Goal: Task Accomplishment & Management: Manage account settings

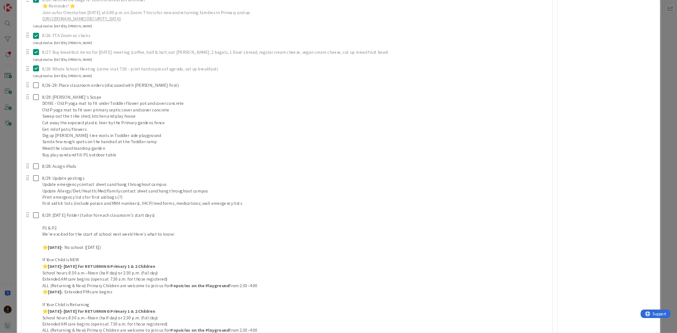
scroll to position [2240, 0]
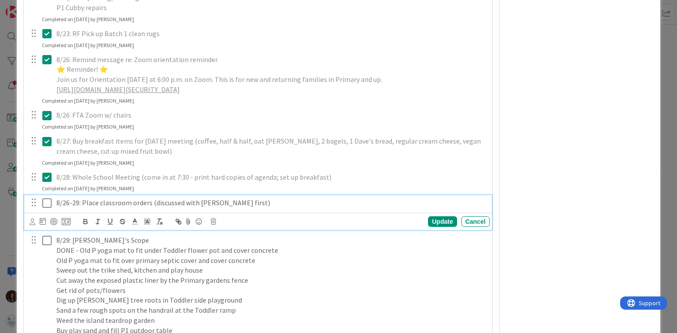
click at [45, 203] on icon at bounding box center [48, 203] width 13 height 11
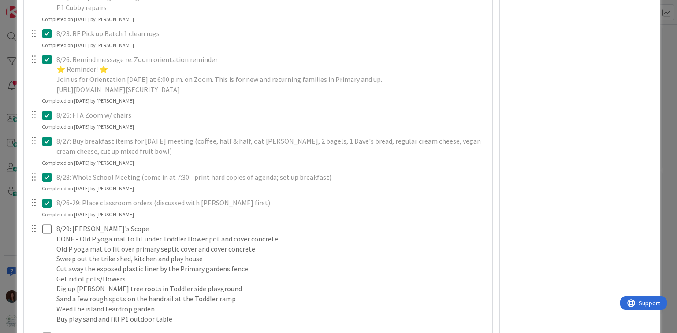
click at [48, 204] on icon at bounding box center [48, 203] width 13 height 11
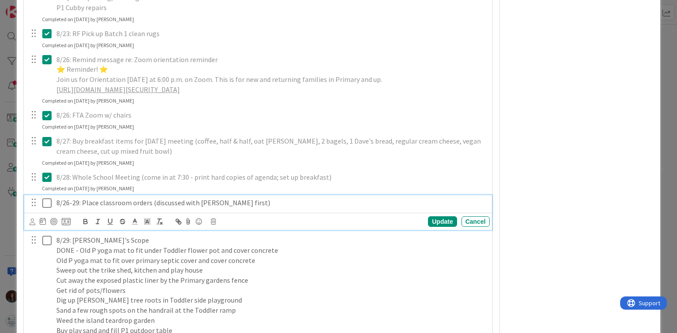
click at [46, 199] on icon at bounding box center [48, 203] width 13 height 11
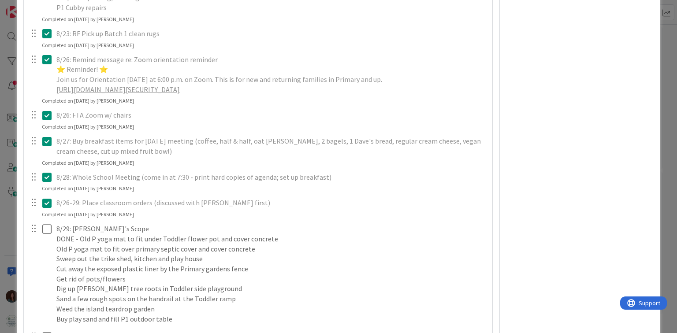
click at [45, 203] on icon at bounding box center [48, 203] width 13 height 11
type textarea "x"
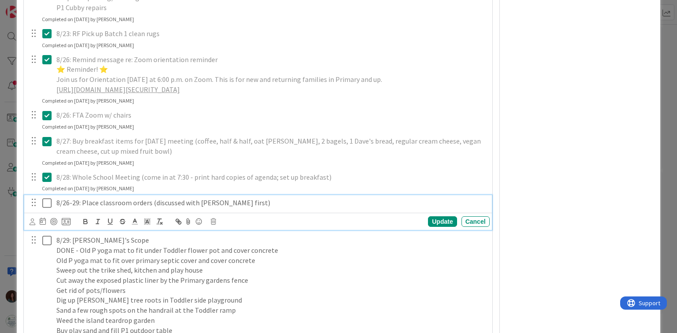
click at [77, 202] on p "8/26-29: Place classroom orders (discussed with [PERSON_NAME] first)" at bounding box center [271, 203] width 430 height 10
click at [432, 221] on div "Update" at bounding box center [442, 222] width 29 height 11
click at [44, 201] on icon at bounding box center [48, 203] width 13 height 11
type textarea "x"
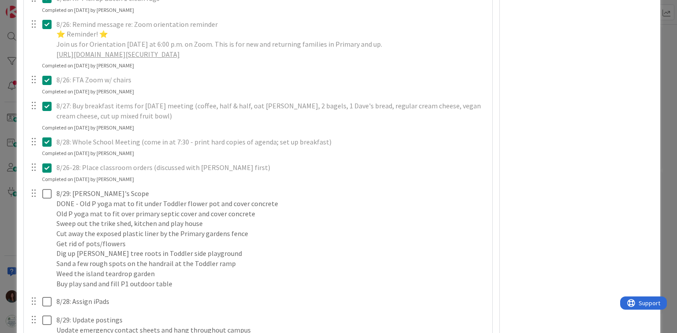
scroll to position [2346, 0]
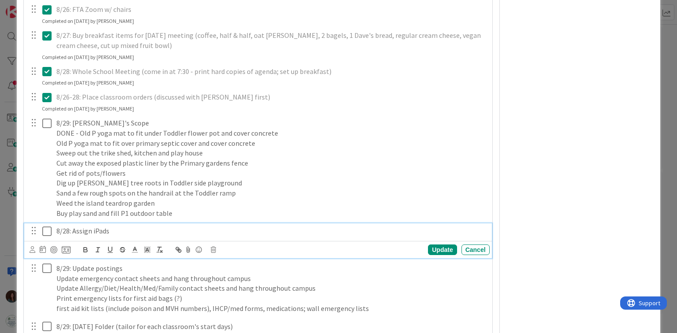
click at [67, 232] on p "8/28: Assign iPads" at bounding box center [271, 231] width 430 height 10
click at [434, 248] on div "Update" at bounding box center [442, 250] width 29 height 11
type textarea "x"
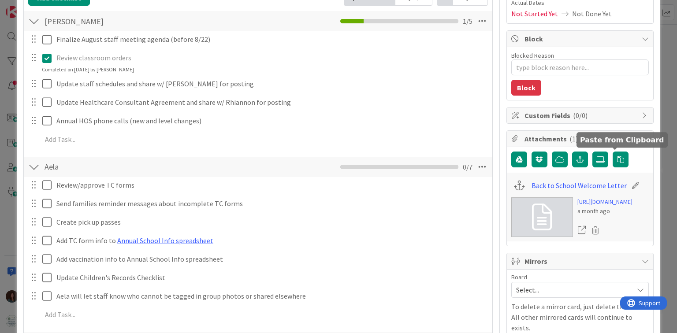
scroll to position [0, 0]
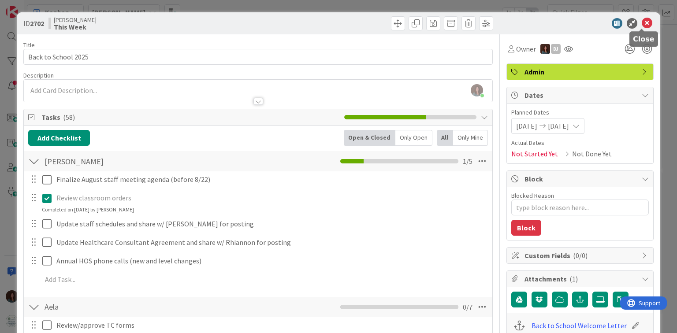
click at [642, 20] on icon at bounding box center [647, 23] width 11 height 11
